Goal: Task Accomplishment & Management: Complete application form

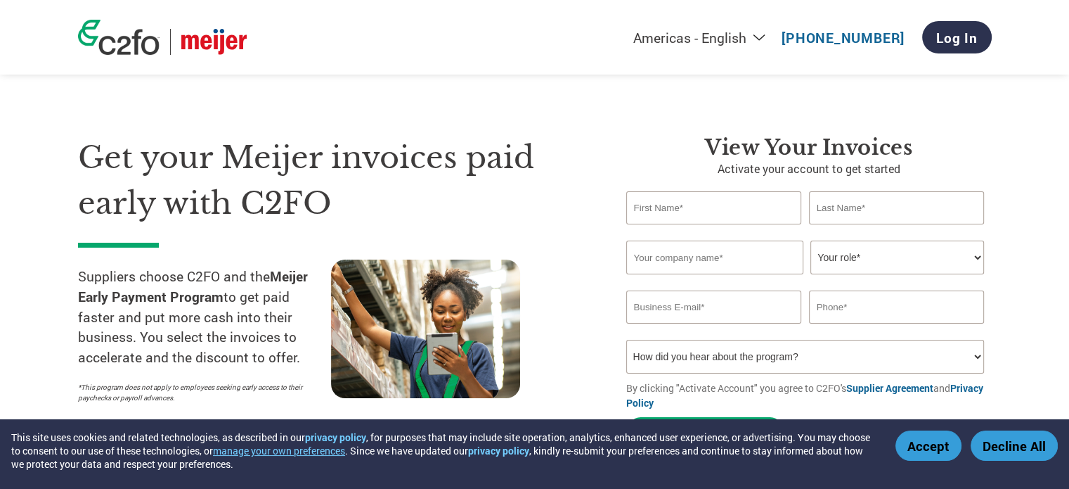
click at [750, 210] on input "text" at bounding box center [714, 207] width 176 height 33
type input "[PERSON_NAME]"
type input "AB Lock and Safe"
click at [837, 261] on select "Your role* CFO Controller Credit Manager Finance Director Treasurer CEO Preside…" at bounding box center [898, 257] width 174 height 34
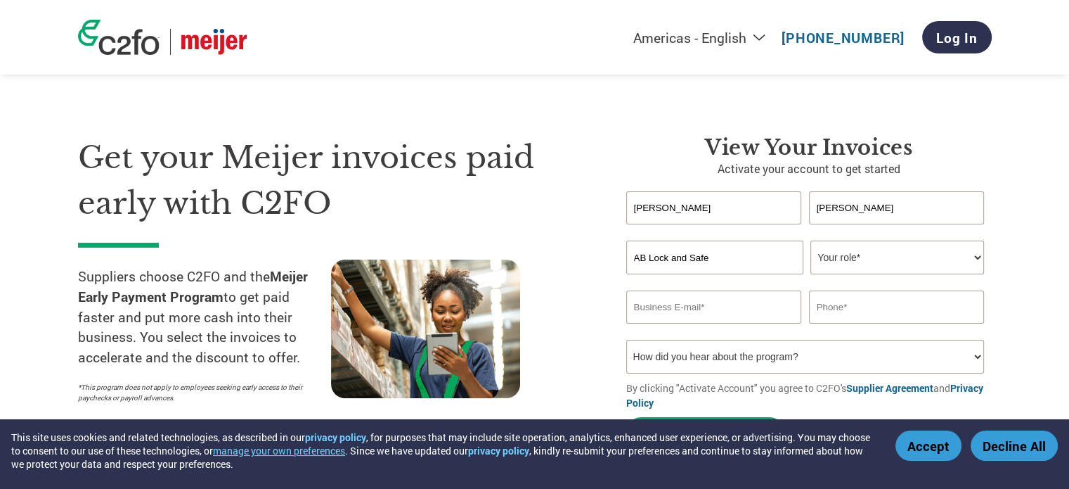
select select "OFFICE_MANAGER"
click at [811, 240] on select "Your role* CFO Controller Credit Manager Finance Director Treasurer CEO Preside…" at bounding box center [898, 257] width 174 height 34
click at [740, 306] on input "email" at bounding box center [714, 306] width 176 height 33
type input "[PERSON_NAME][EMAIL_ADDRESS][DOMAIN_NAME]"
click at [729, 351] on select "How did you hear about the program? Received a letter Email Social Media Online…" at bounding box center [805, 357] width 359 height 34
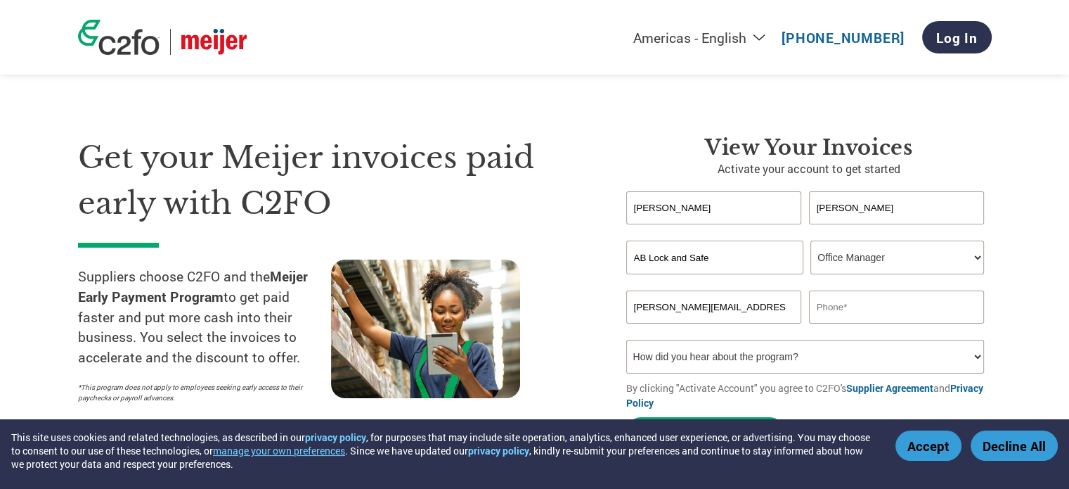
select select "Email"
click at [626, 340] on select "How did you hear about the program? Received a letter Email Social Media Online…" at bounding box center [805, 357] width 359 height 34
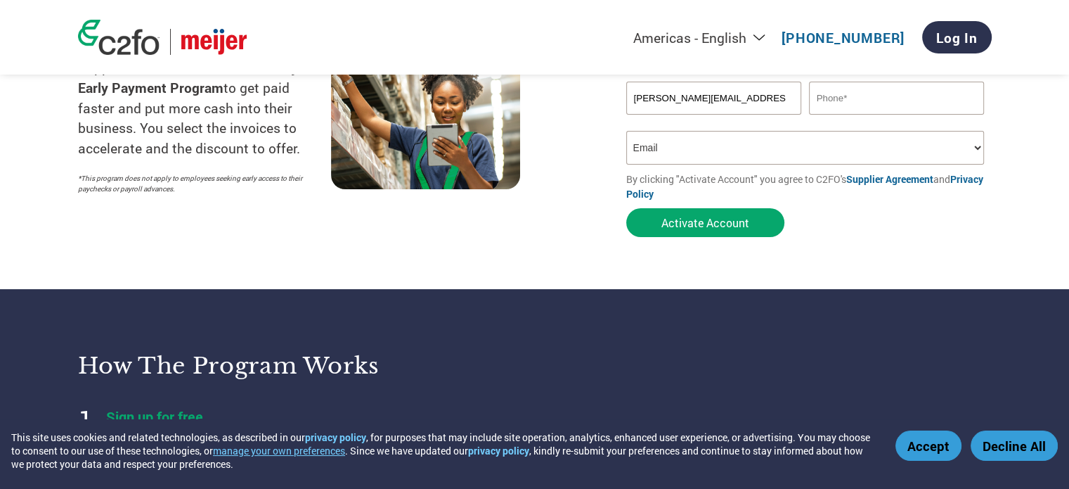
scroll to position [213, 0]
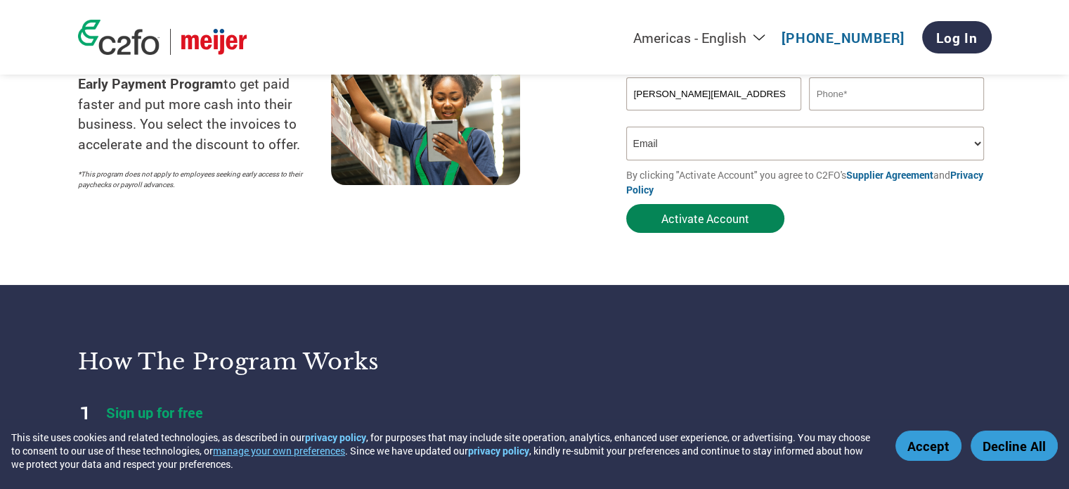
click at [698, 224] on button "Activate Account" at bounding box center [705, 218] width 158 height 29
type input "6162492200"
click at [747, 224] on button "Activate Account" at bounding box center [705, 218] width 158 height 29
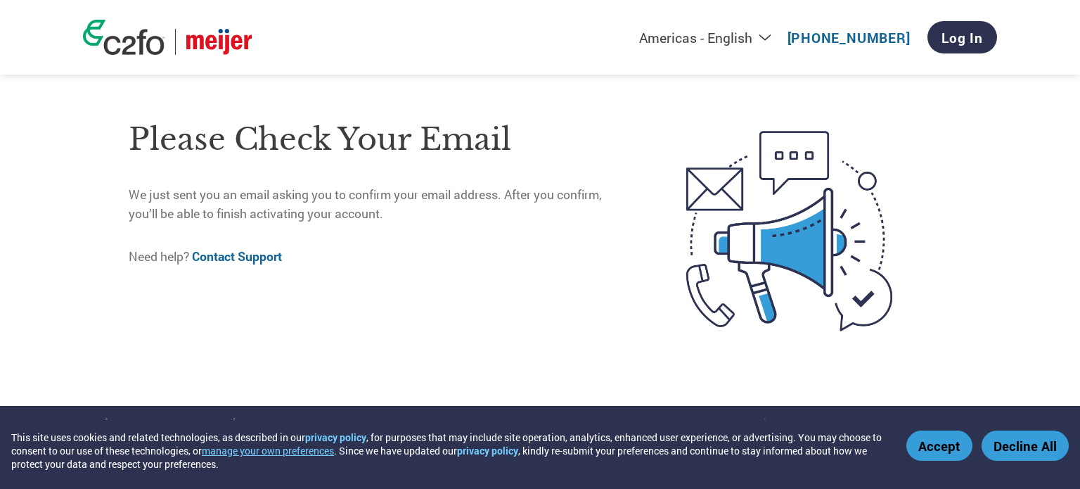
drag, startPoint x: 1074, startPoint y: 101, endPoint x: 1079, endPoint y: 41, distance: 60.0
click at [1069, 41] on html "This site uses cookies and related technologies, as described in our privacy po…" at bounding box center [540, 192] width 1080 height 384
